Goal: Communication & Community: Connect with others

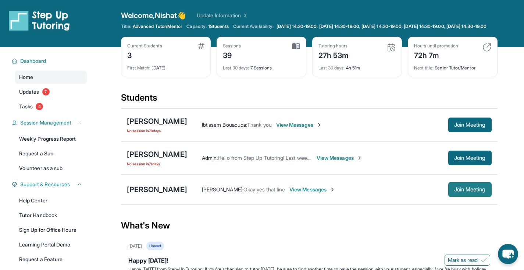
click at [456, 197] on button "Join Meeting" at bounding box center [469, 189] width 43 height 15
click at [312, 193] on span "View Messages" at bounding box center [313, 189] width 46 height 7
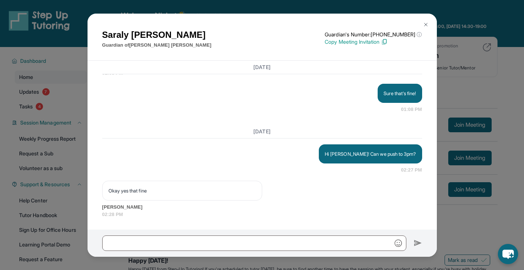
scroll to position [4467, 0]
click at [425, 25] on img at bounding box center [426, 25] width 6 height 6
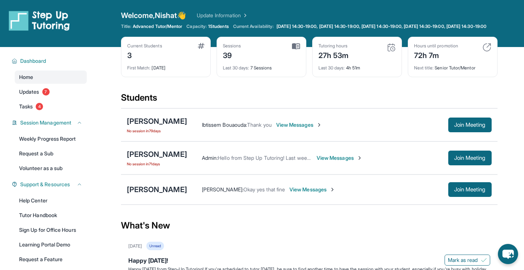
click at [161, 202] on div "[PERSON_NAME] [PERSON_NAME] : Okay yes that fine View Messages Join Meeting" at bounding box center [309, 190] width 377 height 30
click at [161, 195] on div "[PERSON_NAME]" at bounding box center [157, 190] width 60 height 10
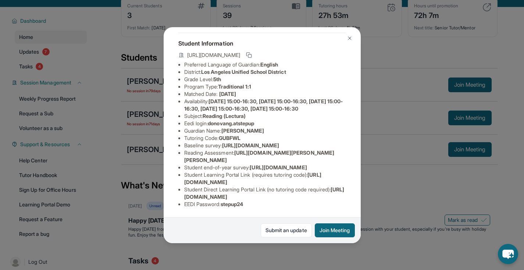
scroll to position [72, 0]
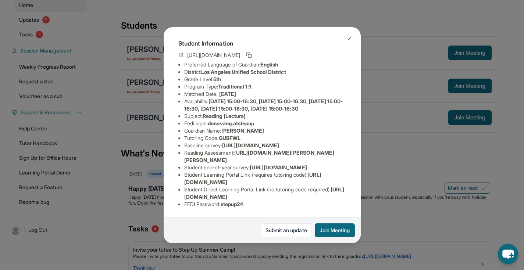
drag, startPoint x: 250, startPoint y: 205, endPoint x: 233, endPoint y: 199, distance: 17.8
click at [233, 201] on span "stepup24" at bounding box center [232, 204] width 23 height 6
copy span "stepup24"
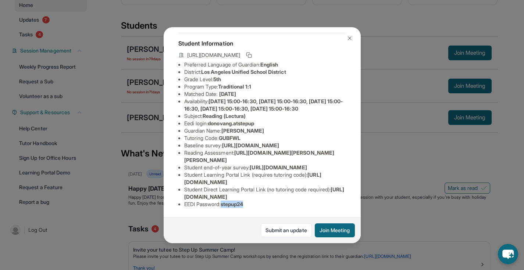
click at [351, 36] on img at bounding box center [350, 38] width 6 height 6
